Goal: Transaction & Acquisition: Subscribe to service/newsletter

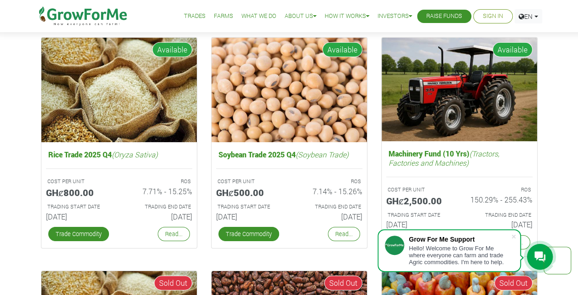
scroll to position [1470, 0]
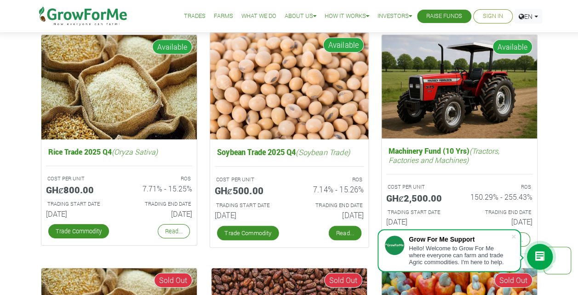
click at [344, 231] on link "Read..." at bounding box center [344, 233] width 33 height 15
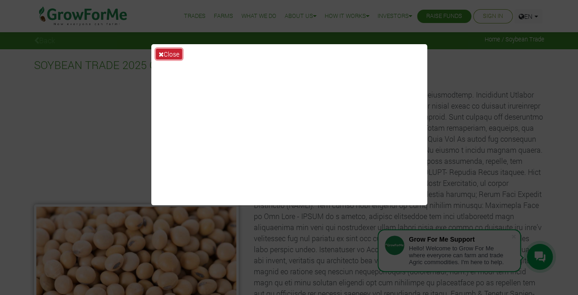
click at [170, 56] on button "Close" at bounding box center [169, 54] width 26 height 11
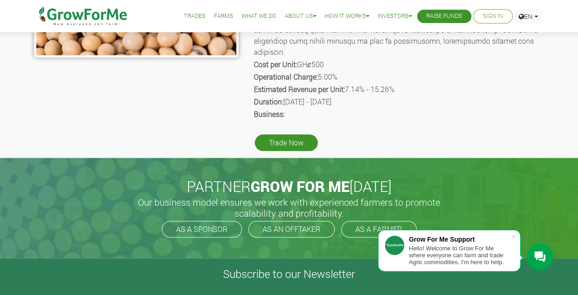
scroll to position [294, 0]
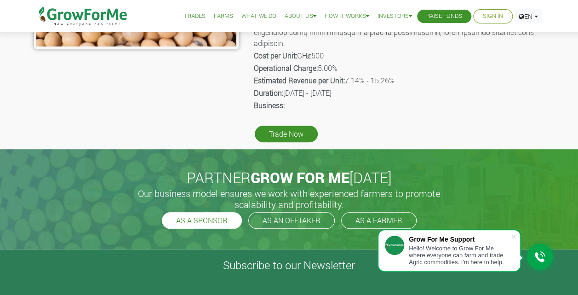
click at [189, 212] on link "AS A SPONSOR" at bounding box center [202, 220] width 80 height 17
